Goal: Task Accomplishment & Management: Complete application form

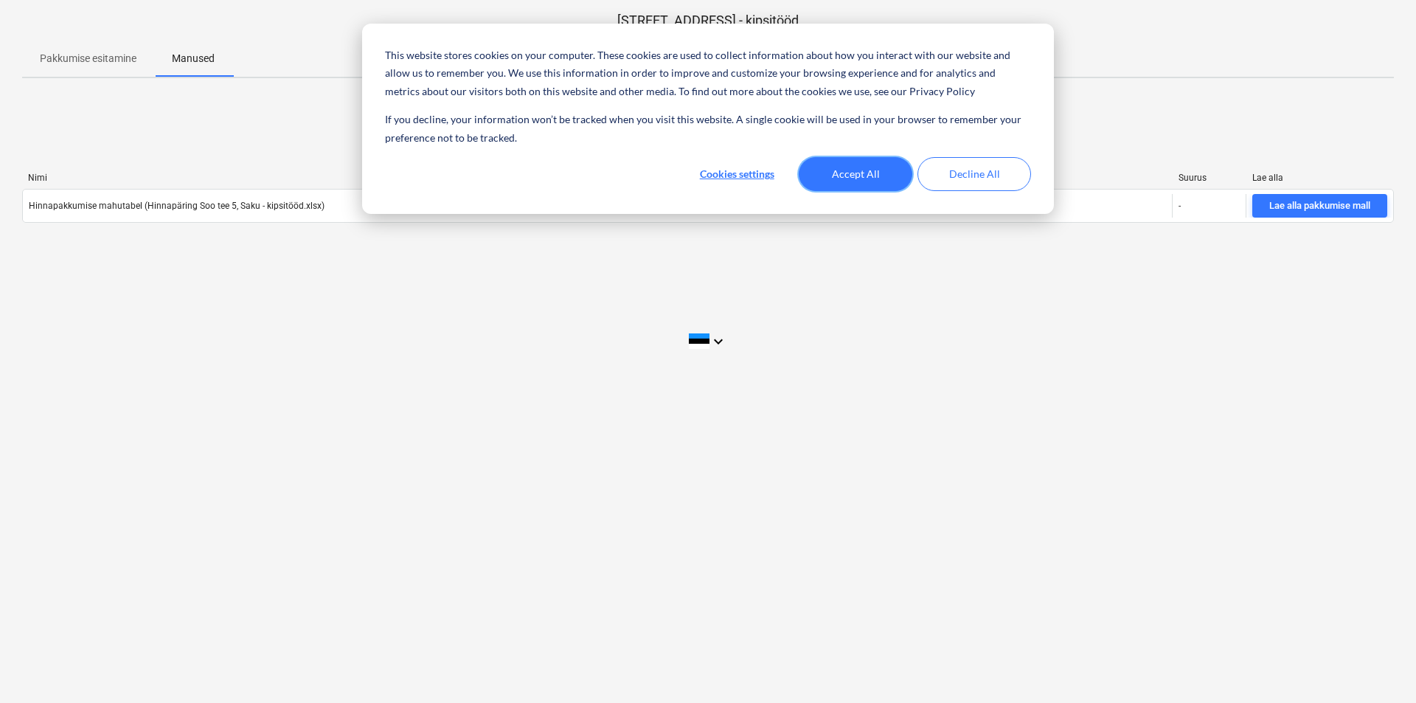
click at [848, 171] on button "Accept All" at bounding box center [856, 174] width 114 height 34
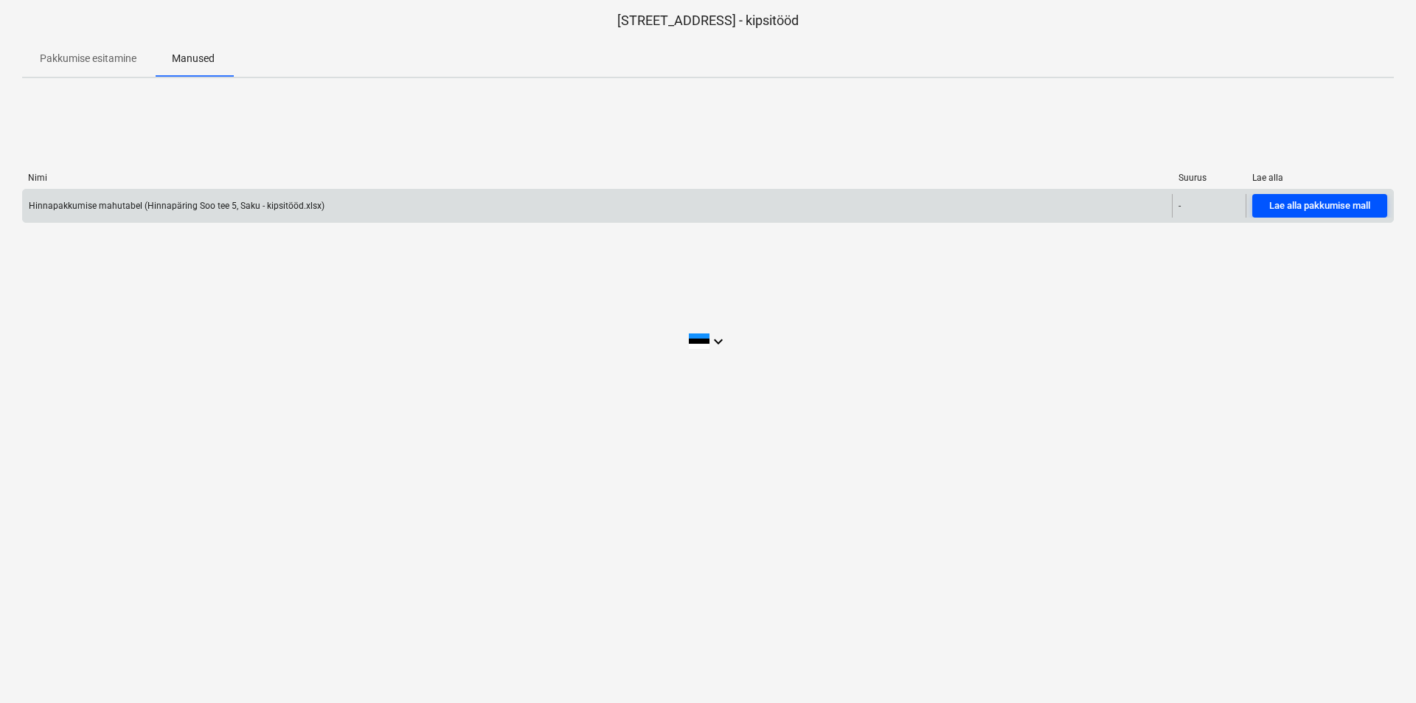
click at [1293, 201] on div "Lae alla pakkumise mall" at bounding box center [1319, 206] width 101 height 17
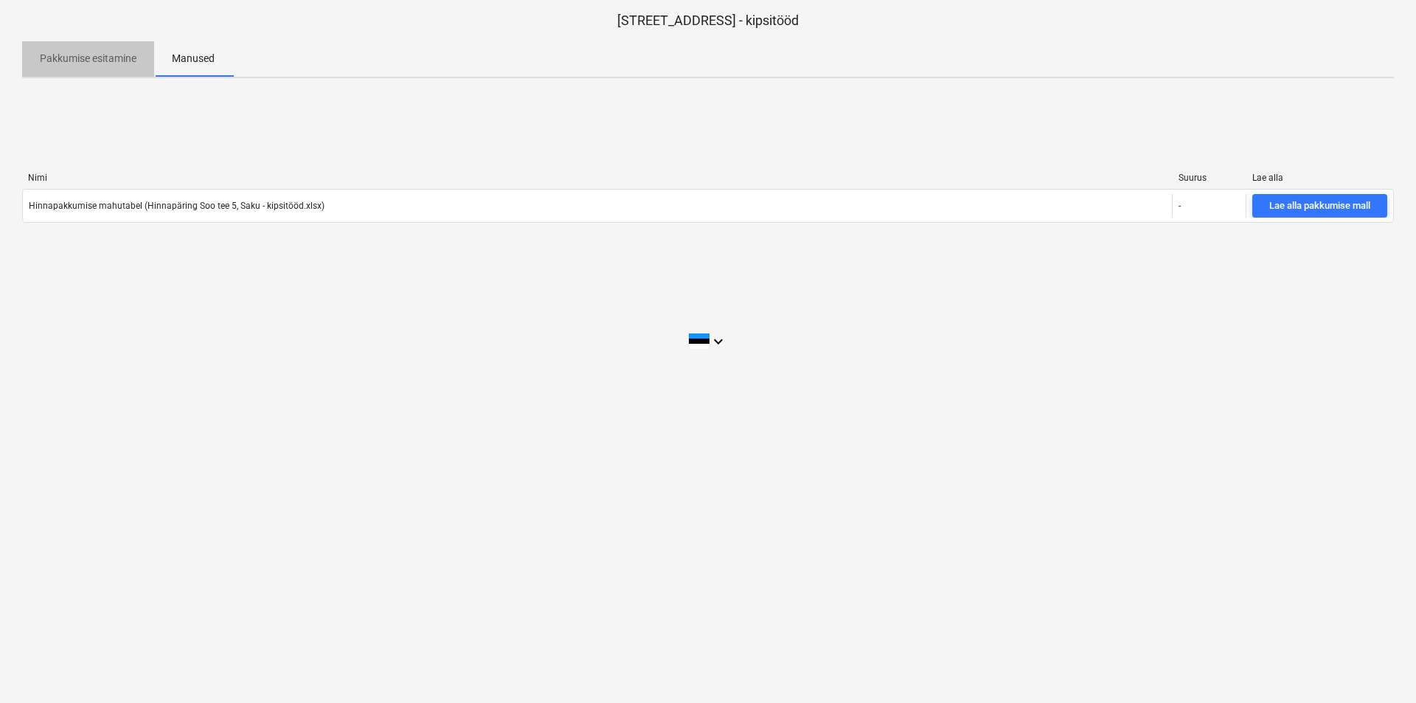
click at [88, 56] on p "Pakkumise esitamine" at bounding box center [88, 58] width 97 height 15
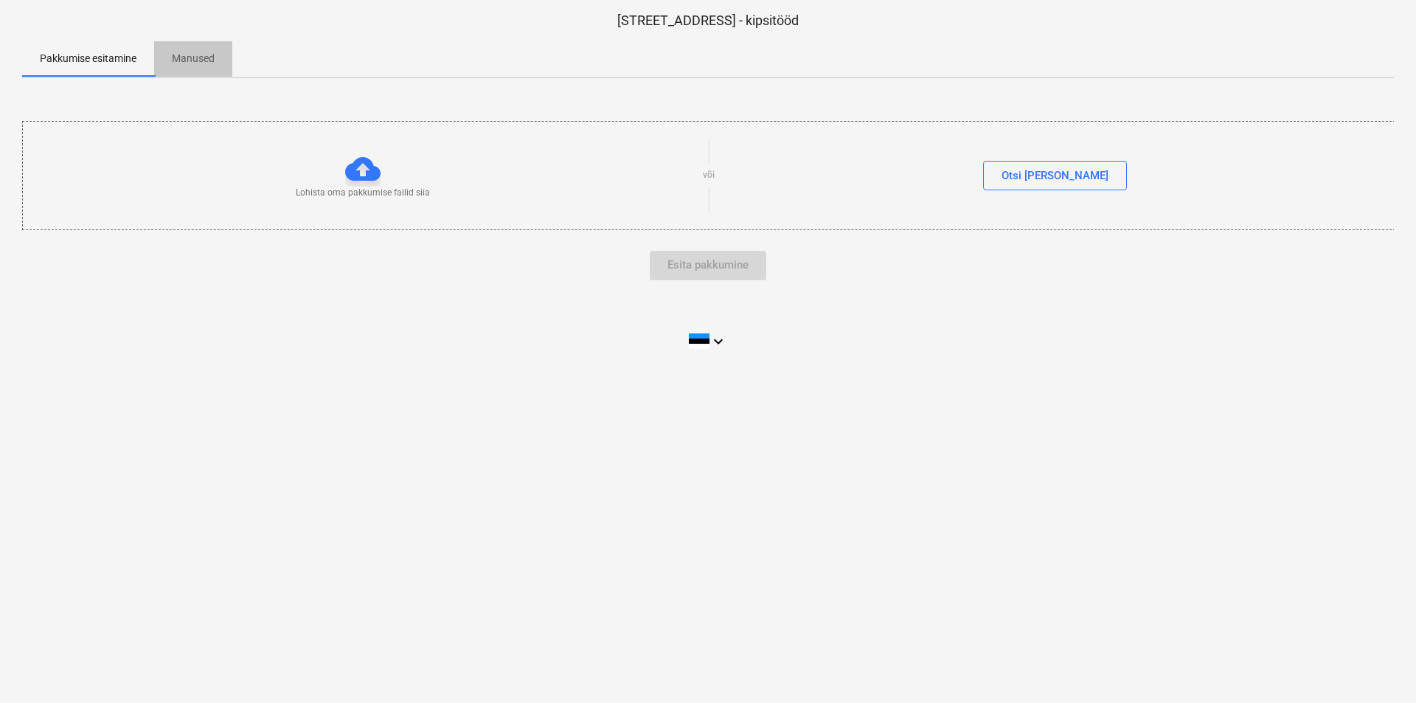
click at [219, 54] on span "Manused" at bounding box center [193, 58] width 78 height 24
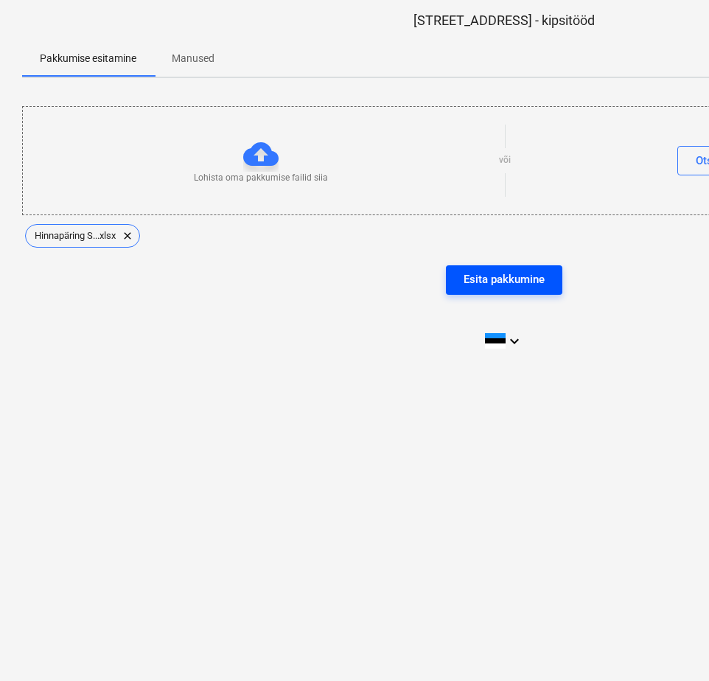
click at [502, 280] on div "Esita pakkumine" at bounding box center [504, 279] width 81 height 19
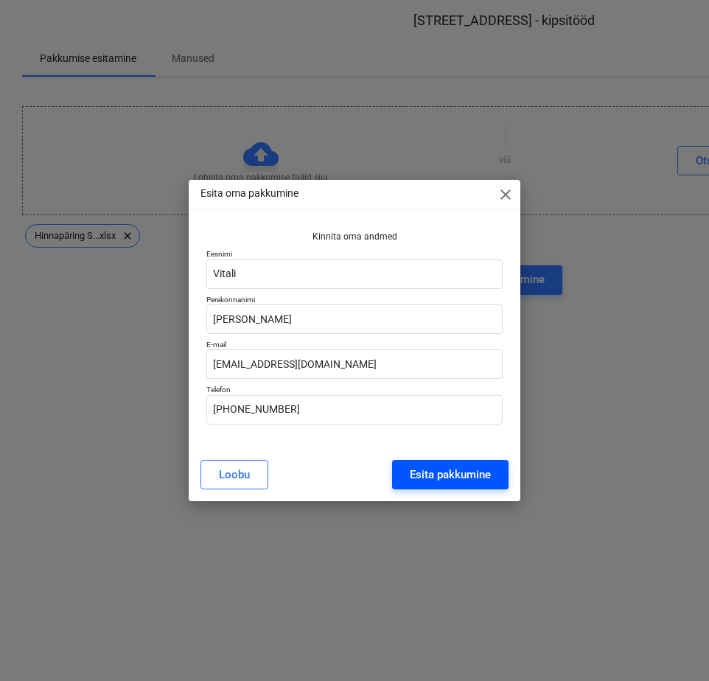
click at [452, 470] on div "Esita pakkumine" at bounding box center [450, 474] width 81 height 19
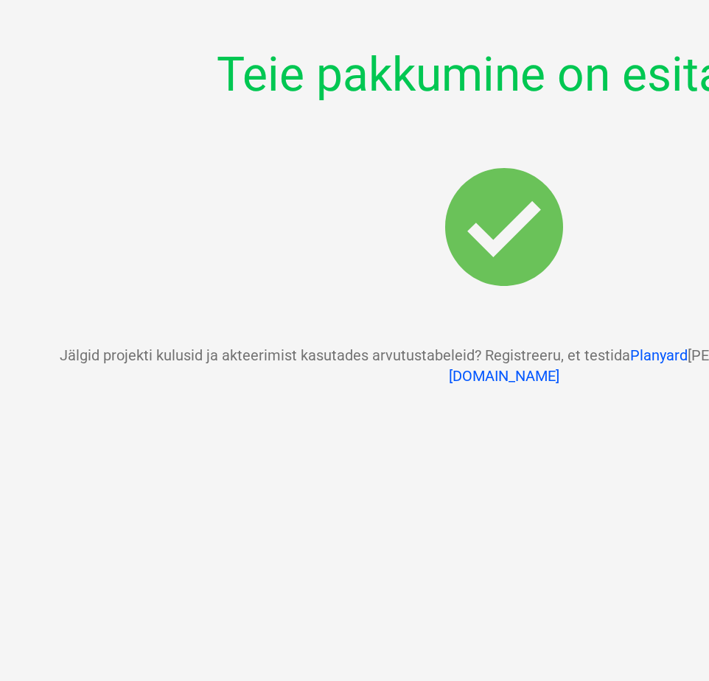
click at [319, 310] on div at bounding box center [504, 315] width 964 height 59
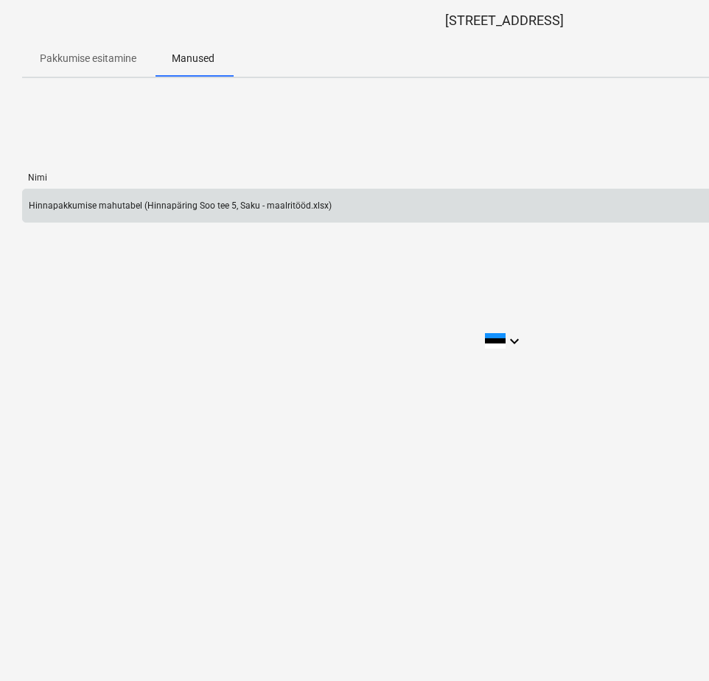
click at [680, 207] on div "Hinnapakkumise mahutabel (Hinnapäring Soo tee 5, Saku - maalritööd.xlsx)" at bounding box center [394, 206] width 742 height 24
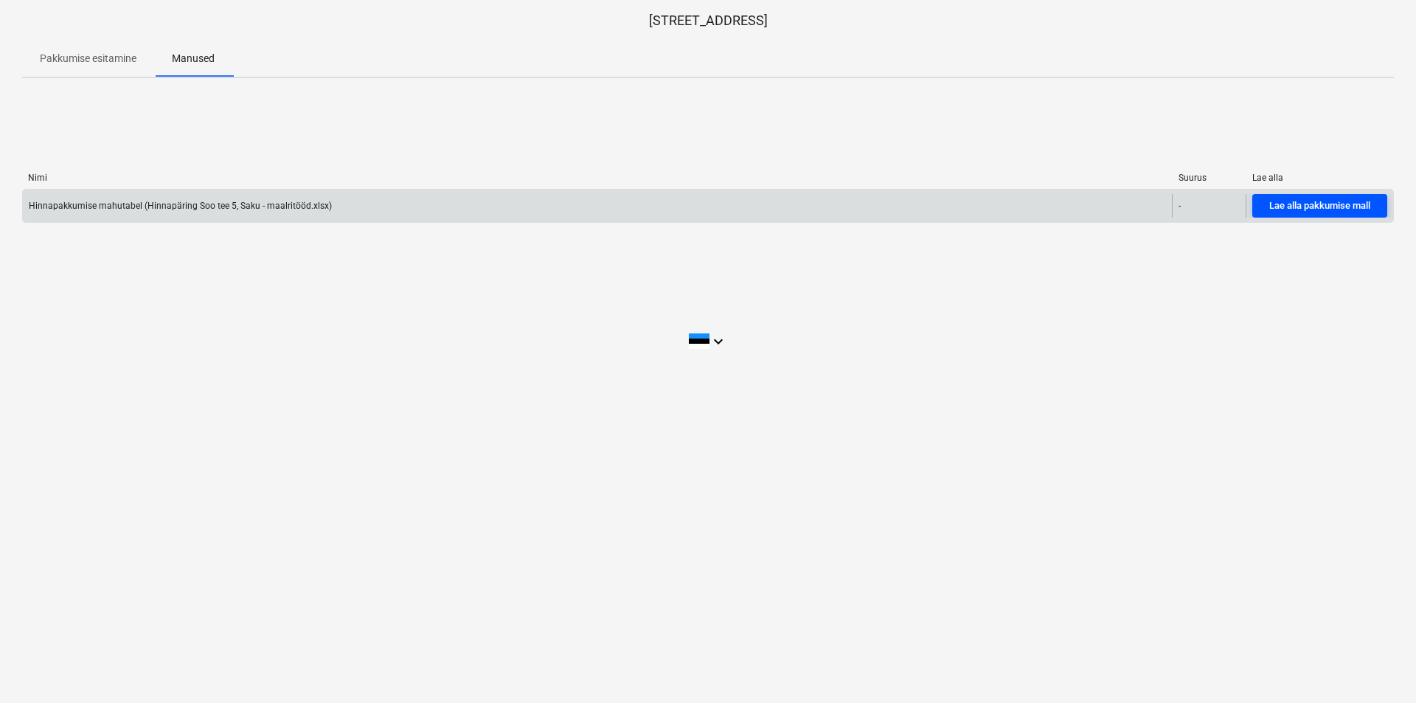
click at [709, 204] on div "Lae alla pakkumise mall" at bounding box center [1319, 206] width 101 height 17
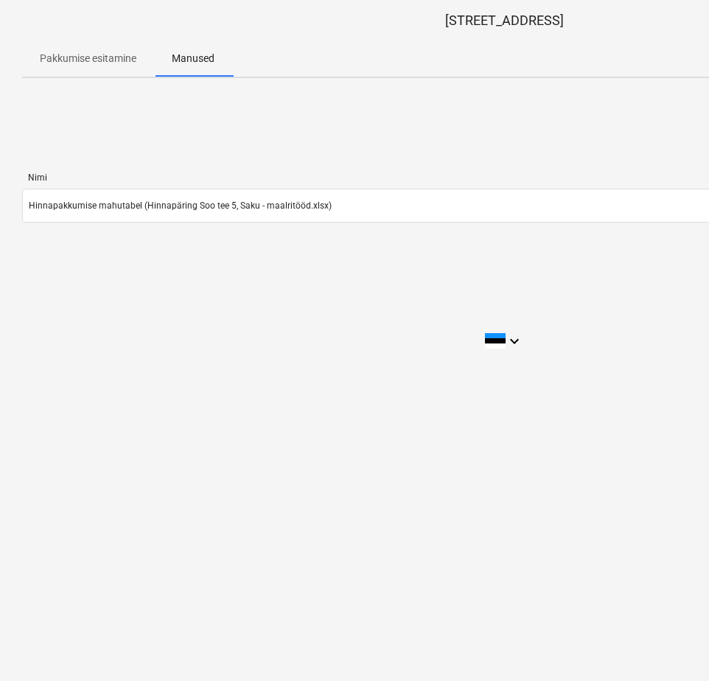
click at [88, 60] on p "Pakkumise esitamine" at bounding box center [88, 58] width 97 height 15
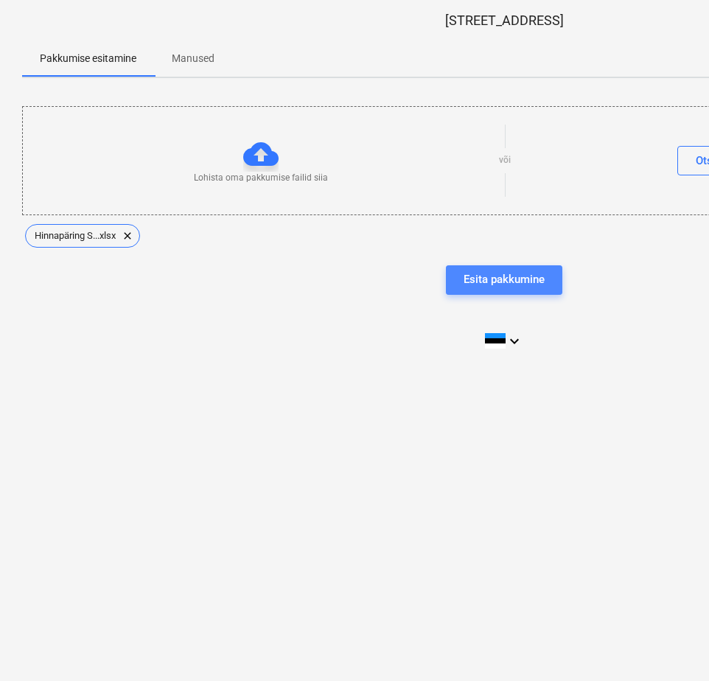
click at [510, 272] on div "Esita pakkumine" at bounding box center [504, 279] width 81 height 19
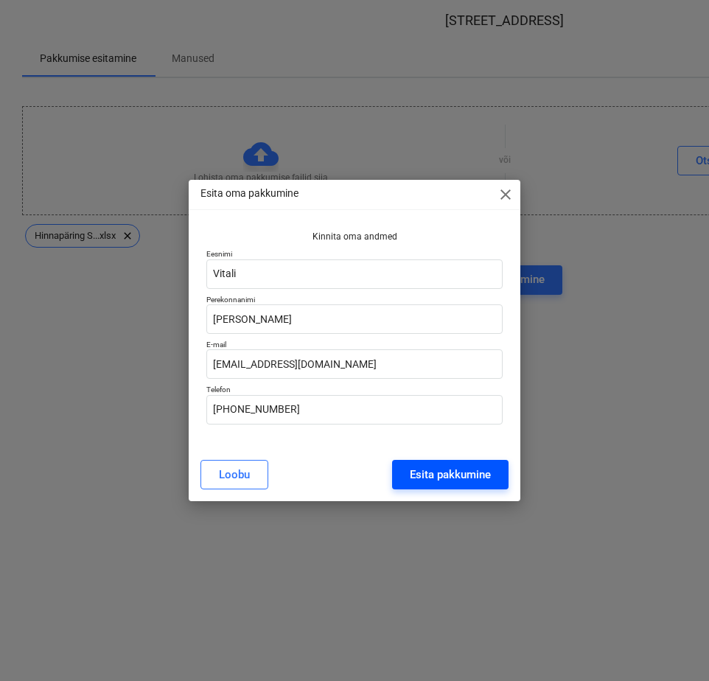
click at [420, 467] on div "Esita pakkumine" at bounding box center [450, 474] width 81 height 19
